Goal: Use online tool/utility: Utilize a website feature to perform a specific function

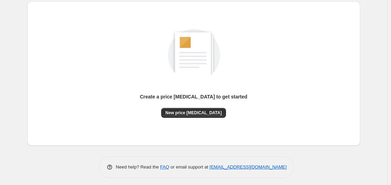
scroll to position [78, 0]
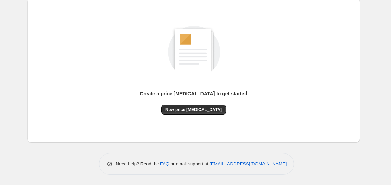
click at [192, 115] on div "Create a price [MEDICAL_DATA] to get started New price [MEDICAL_DATA]" at bounding box center [194, 70] width 322 height 133
click at [193, 114] on button "New price [MEDICAL_DATA]" at bounding box center [193, 110] width 65 height 10
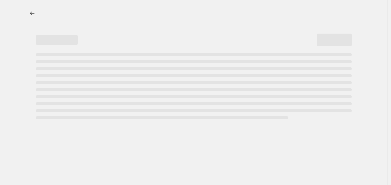
select select "percentage"
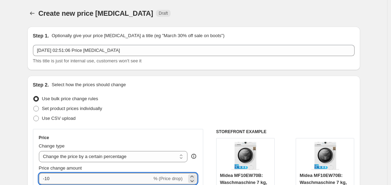
click at [96, 176] on input "-10" at bounding box center [95, 178] width 113 height 11
type input "-1"
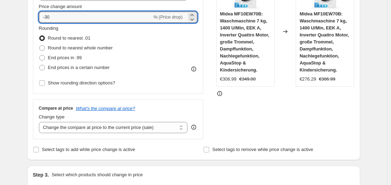
scroll to position [584, 0]
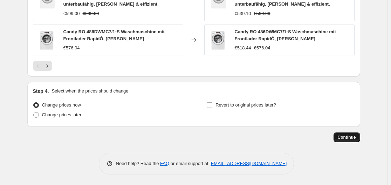
type input "-30"
click at [353, 141] on button "Continue" at bounding box center [347, 138] width 27 height 10
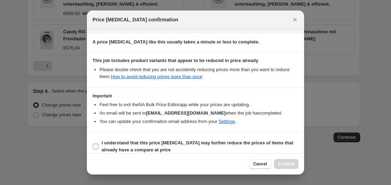
scroll to position [110, 0]
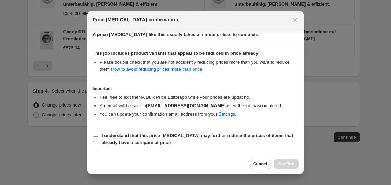
click at [130, 142] on b "I understand that this price [MEDICAL_DATA] may further reduce the prices of it…" at bounding box center [198, 139] width 192 height 12
click at [99, 142] on input "I understand that this price [MEDICAL_DATA] may further reduce the prices of it…" at bounding box center [96, 139] width 6 height 6
checkbox input "true"
click at [297, 161] on button "Confirm" at bounding box center [286, 164] width 25 height 10
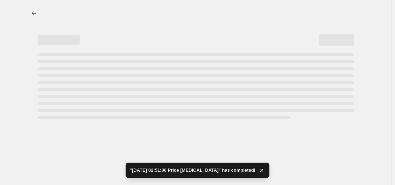
select select "percentage"
